Goal: Task Accomplishment & Management: Use online tool/utility

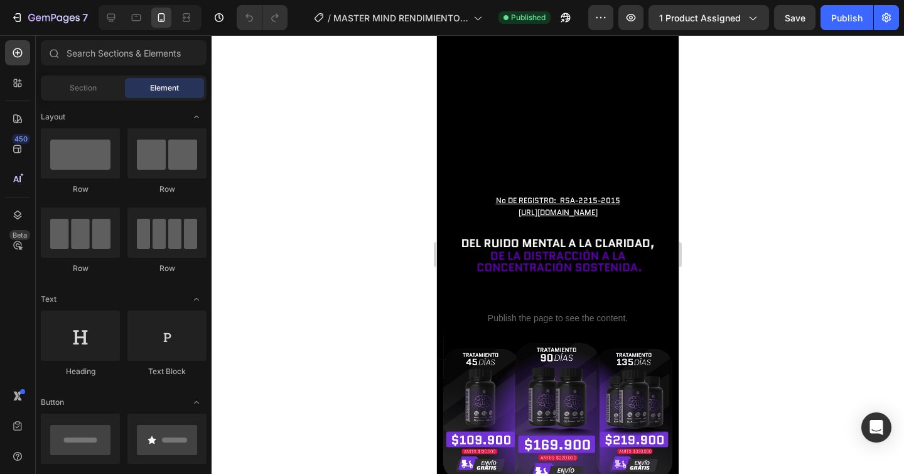
scroll to position [251, 0]
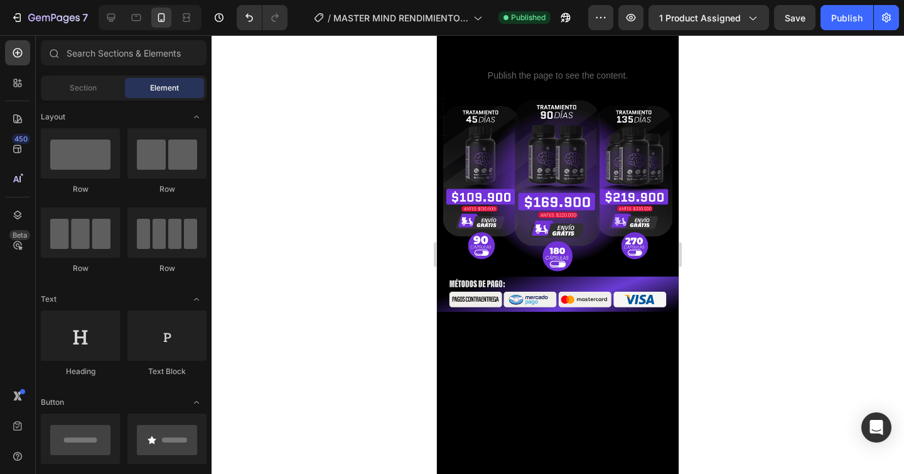
click at [778, 175] on div at bounding box center [558, 254] width 693 height 438
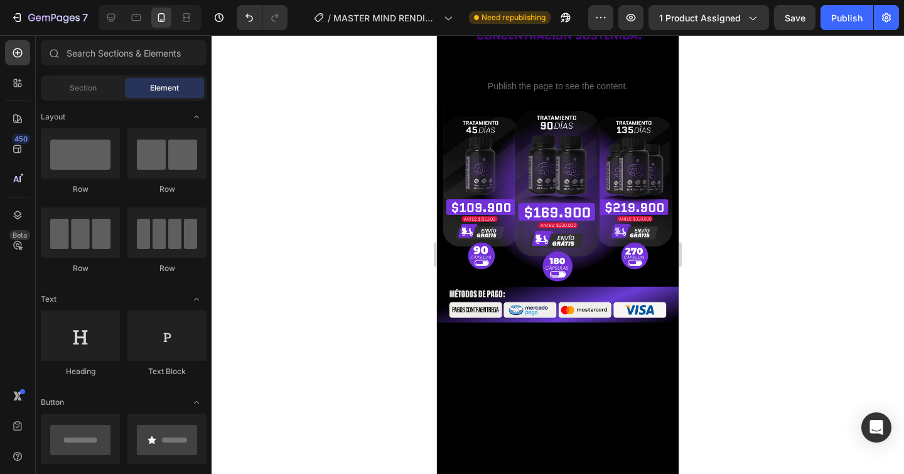
click at [778, 190] on div at bounding box center [558, 254] width 693 height 438
click at [841, 14] on div "Publish" at bounding box center [847, 17] width 31 height 13
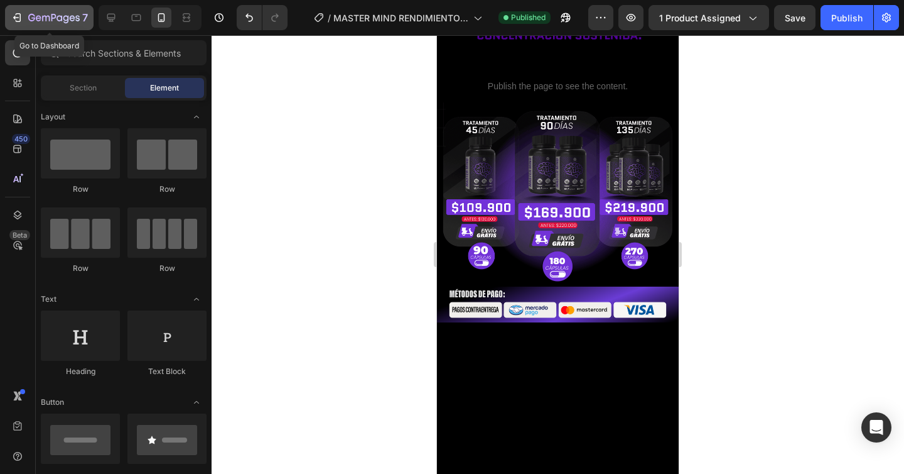
click at [46, 18] on icon "button" at bounding box center [54, 18] width 52 height 11
